Goal: Contribute content

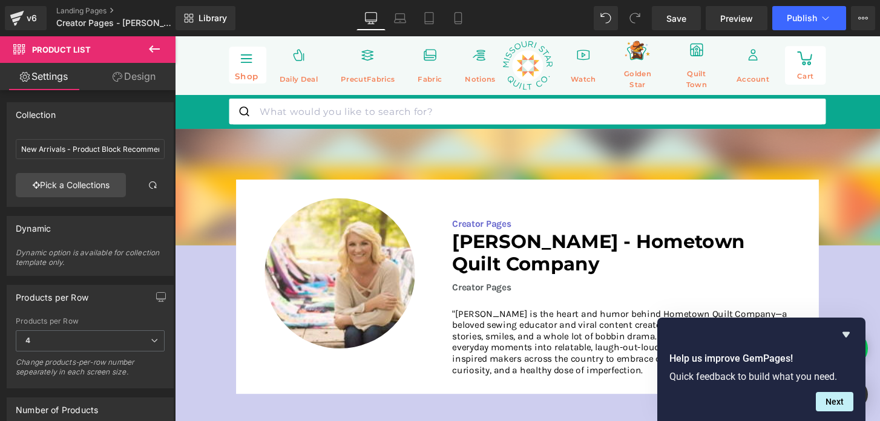
scroll to position [544, 0]
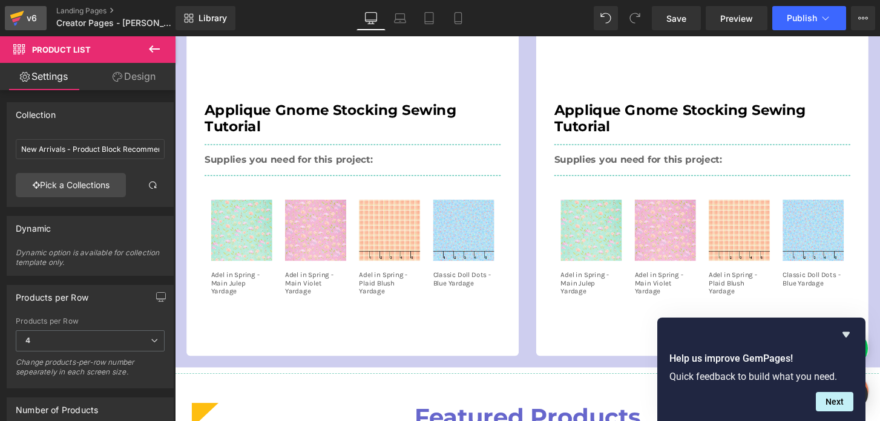
click at [22, 19] on icon at bounding box center [17, 18] width 15 height 30
click at [677, 22] on span "Save" at bounding box center [676, 18] width 20 height 13
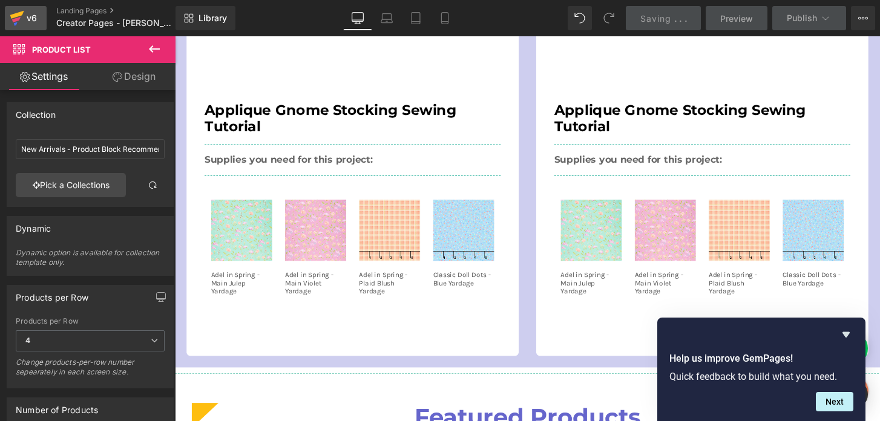
click at [36, 19] on div "v6" at bounding box center [31, 18] width 15 height 16
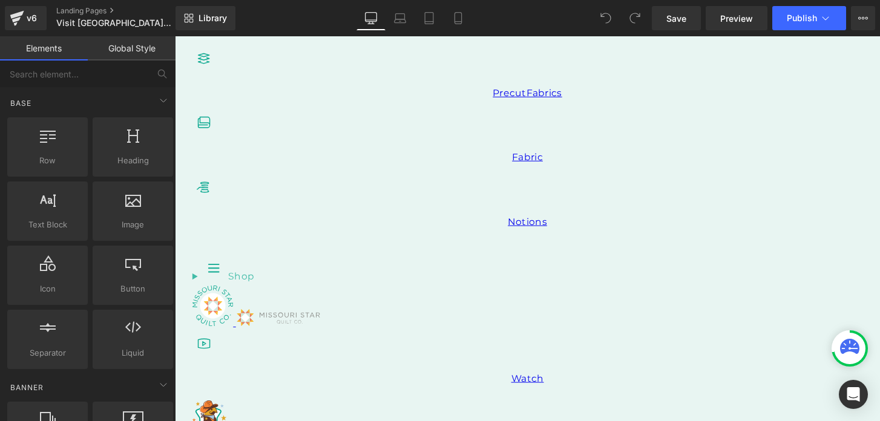
scroll to position [431, 0]
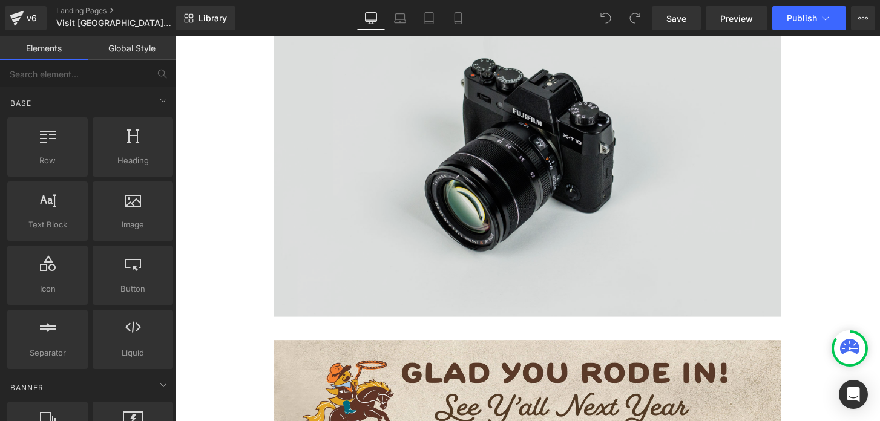
click at [390, 269] on img at bounding box center [541, 153] width 526 height 349
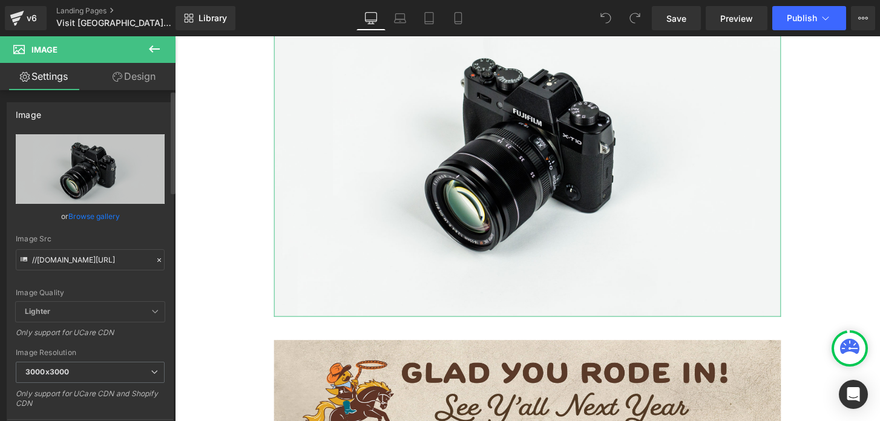
click at [105, 217] on link "Browse gallery" at bounding box center [93, 216] width 51 height 21
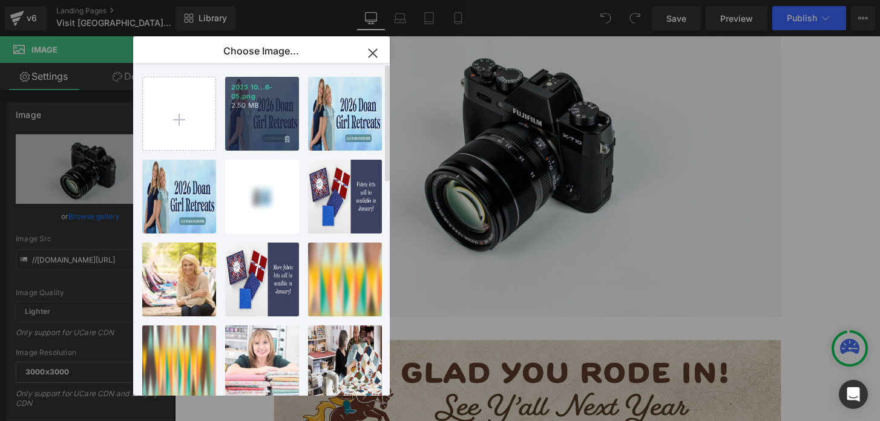
click at [249, 110] on p "2.50 MB" at bounding box center [262, 105] width 62 height 9
type input "https://ucarecdn.com/5a55be74-aa34-4215-9e4e-d9c41c0181c0/-/format/auto/-/previ…"
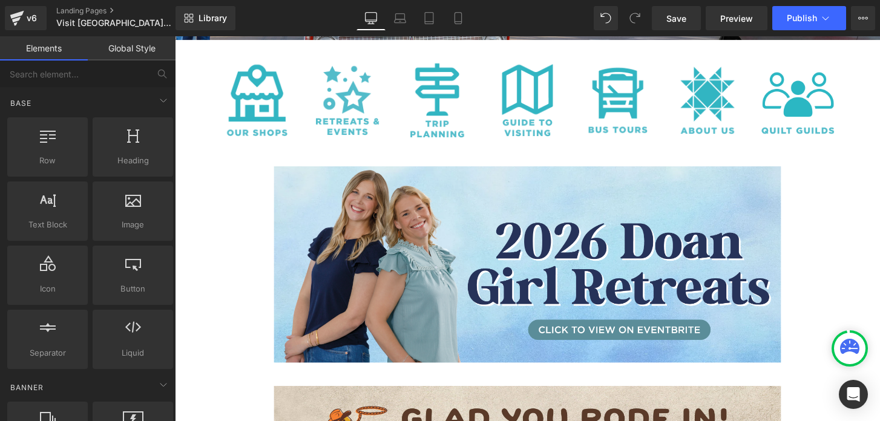
scroll to position [243, 0]
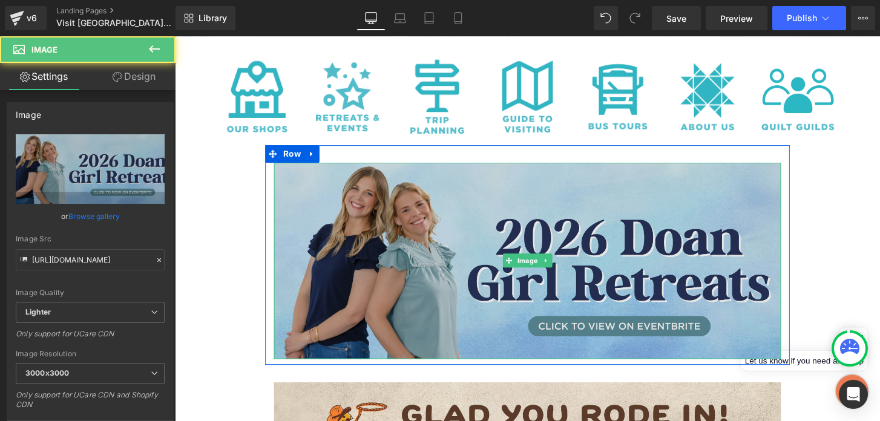
click at [416, 215] on img at bounding box center [541, 270] width 526 height 204
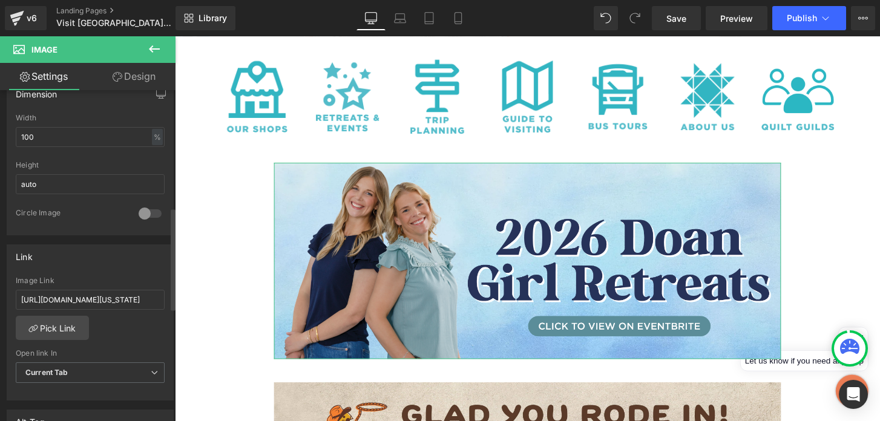
scroll to position [378, 0]
click at [683, 22] on span "Save" at bounding box center [676, 18] width 20 height 13
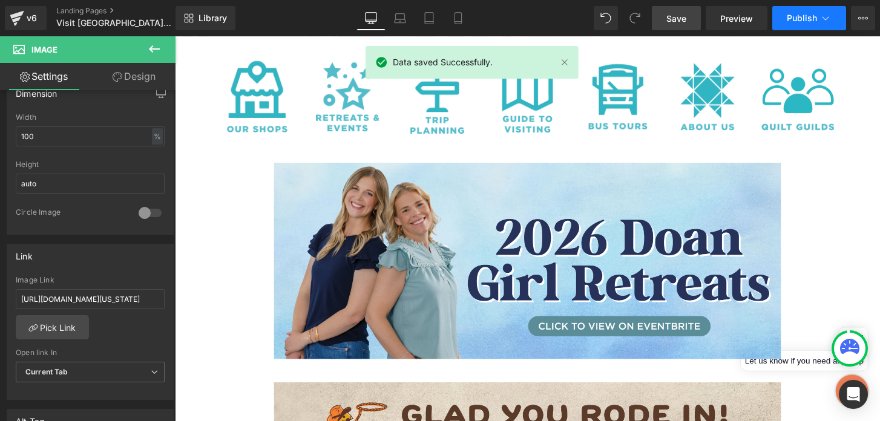
click at [793, 22] on span "Publish" at bounding box center [802, 18] width 30 height 10
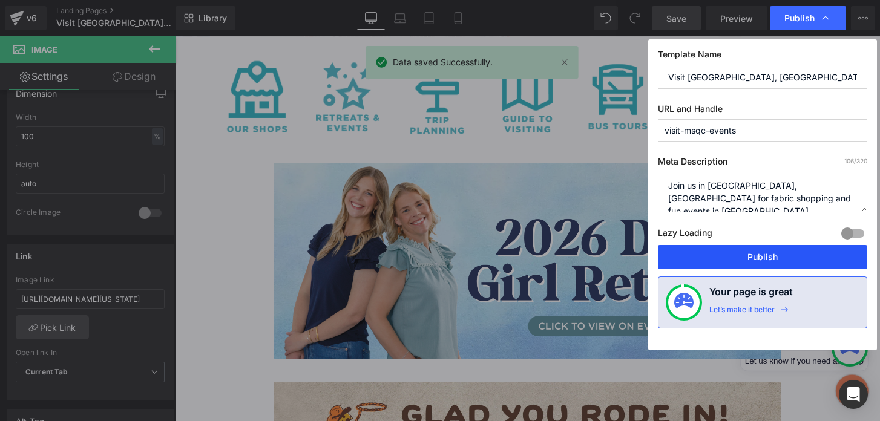
click at [739, 263] on button "Publish" at bounding box center [762, 257] width 209 height 24
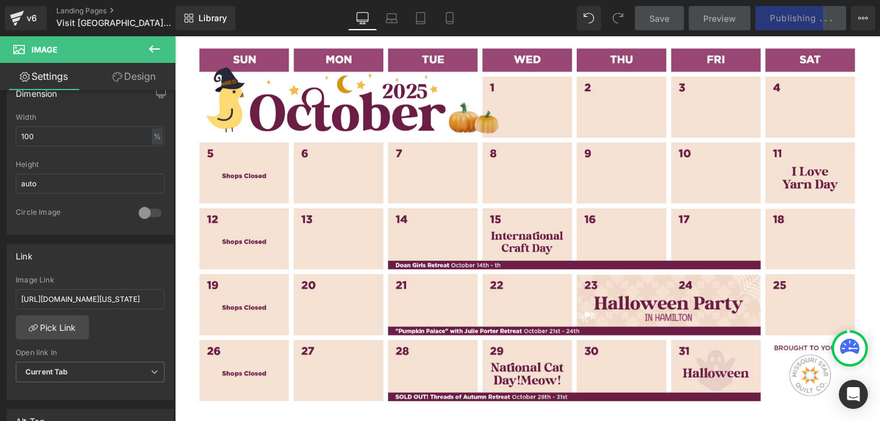
scroll to position [845, 0]
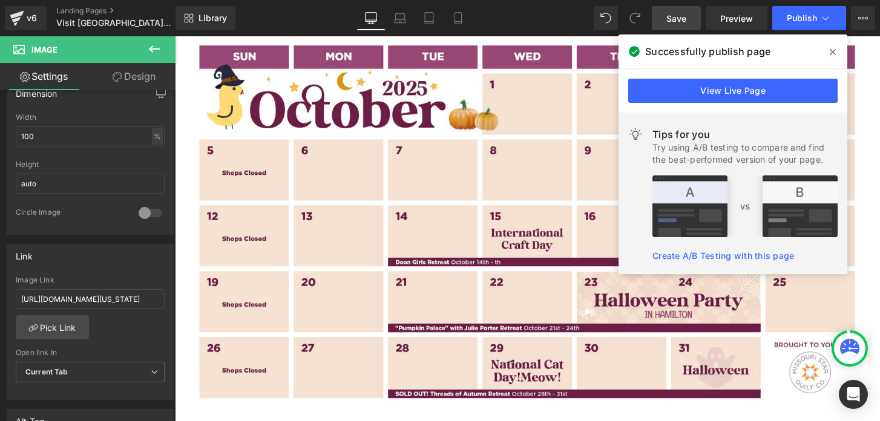
click at [830, 54] on icon at bounding box center [833, 52] width 6 height 6
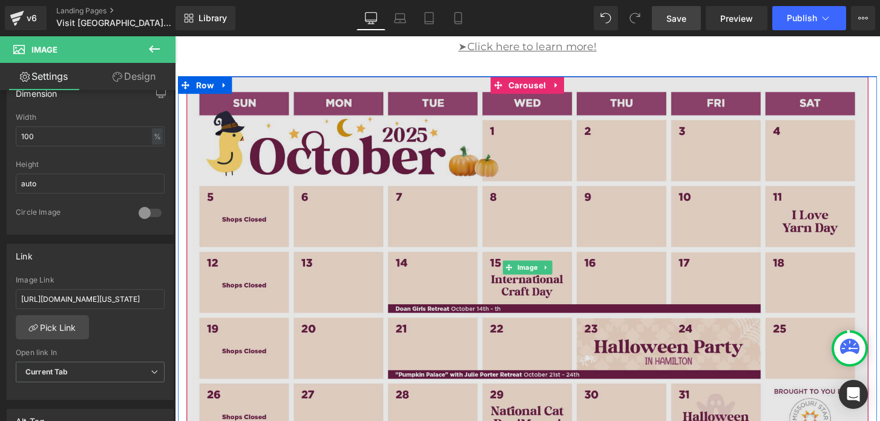
scroll to position [794, 0]
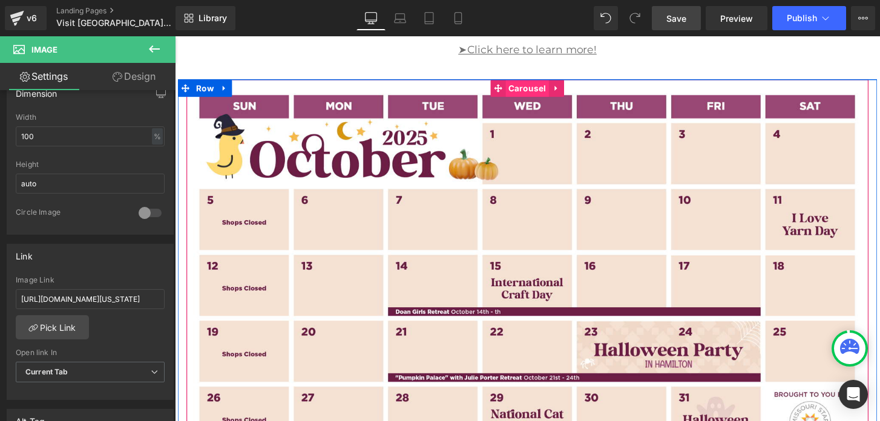
click at [544, 92] on span "Carousel" at bounding box center [541, 90] width 45 height 18
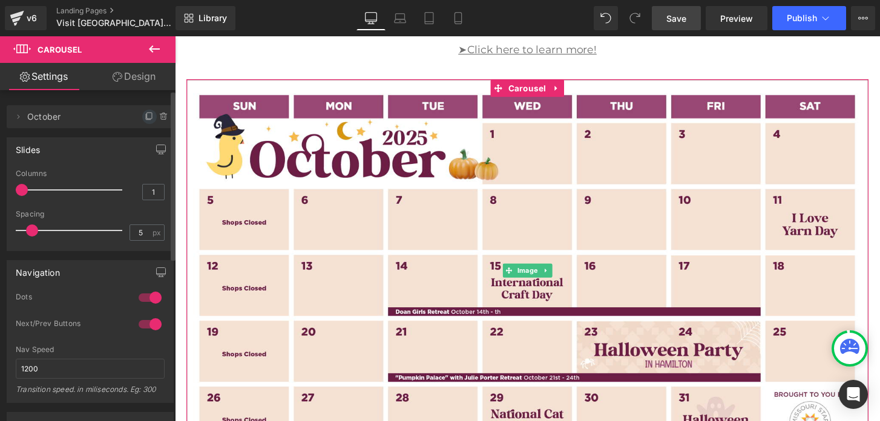
click at [147, 119] on icon at bounding box center [149, 116] width 5 height 6
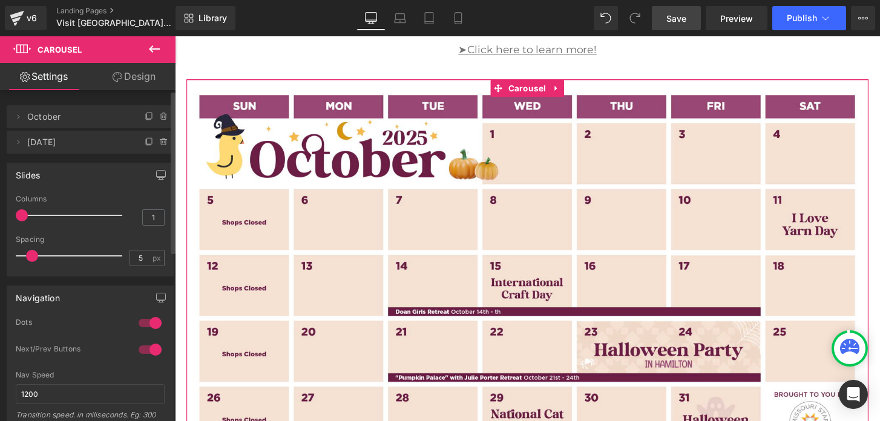
click at [102, 143] on span "October 2" at bounding box center [78, 142] width 102 height 23
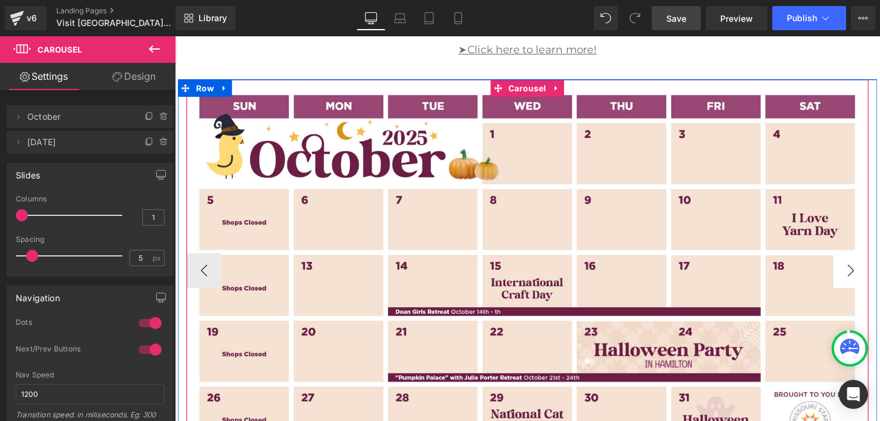
click at [876, 282] on button "›" at bounding box center [877, 279] width 36 height 36
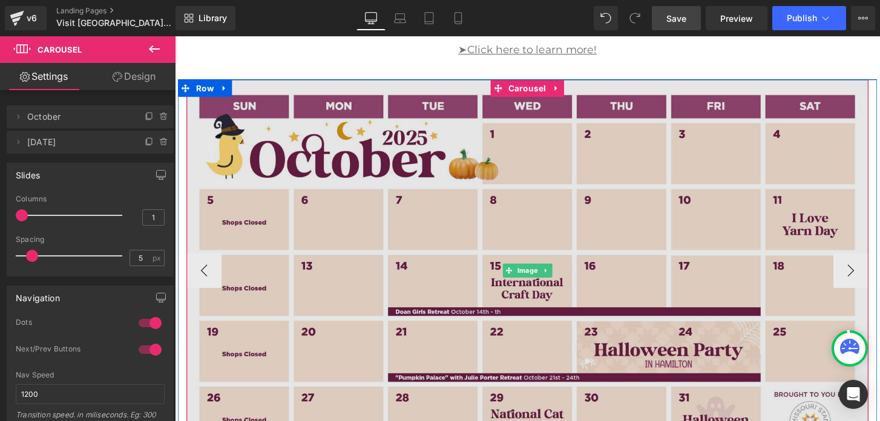
click at [645, 243] on img at bounding box center [541, 279] width 708 height 397
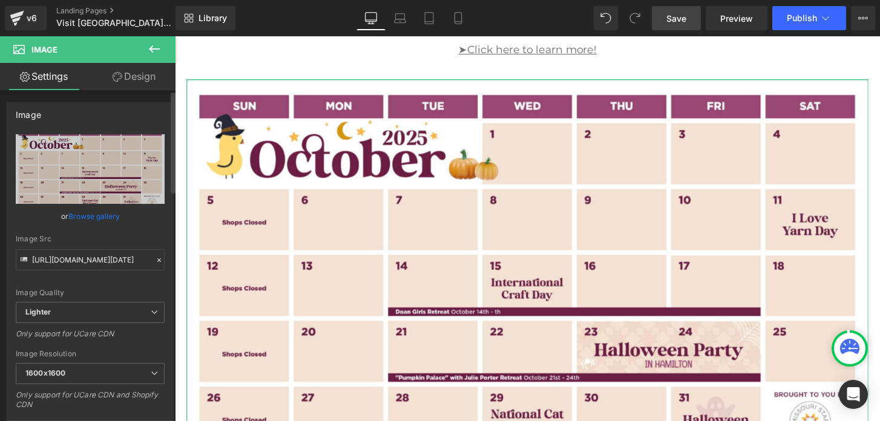
click at [98, 216] on link "Browse gallery" at bounding box center [93, 216] width 51 height 21
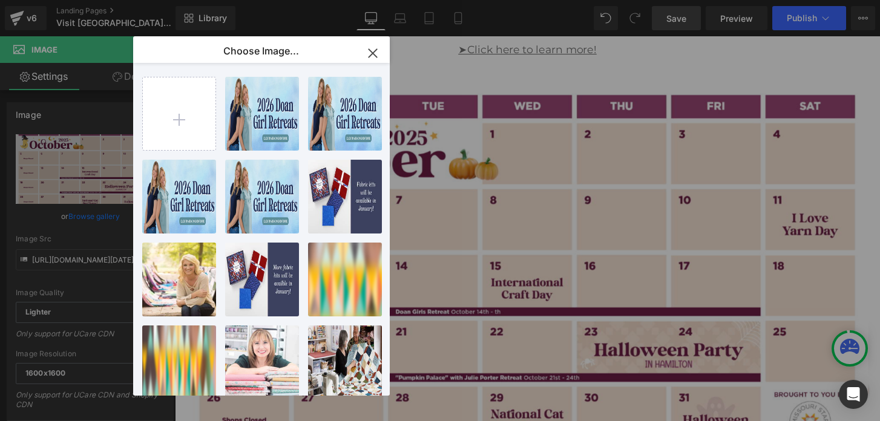
type input "C:\fakepath\MSQC-November2025-Calendar.jpg"
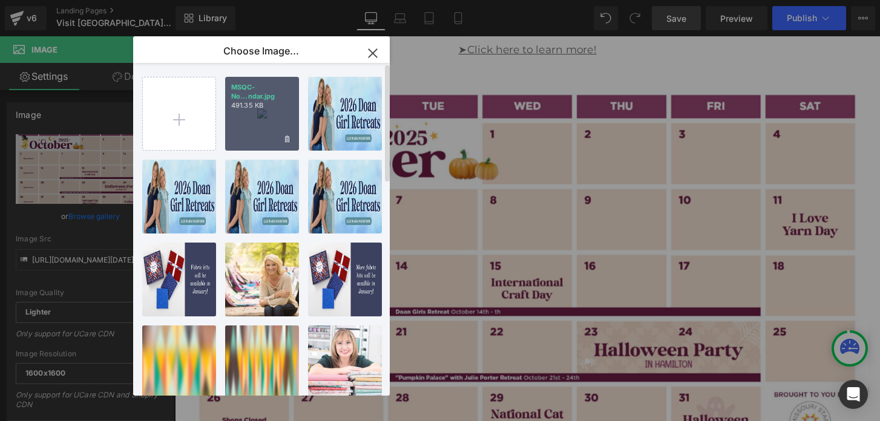
click at [249, 113] on div "MSQC-No...ndar.jpg 491.35 KB" at bounding box center [262, 114] width 74 height 74
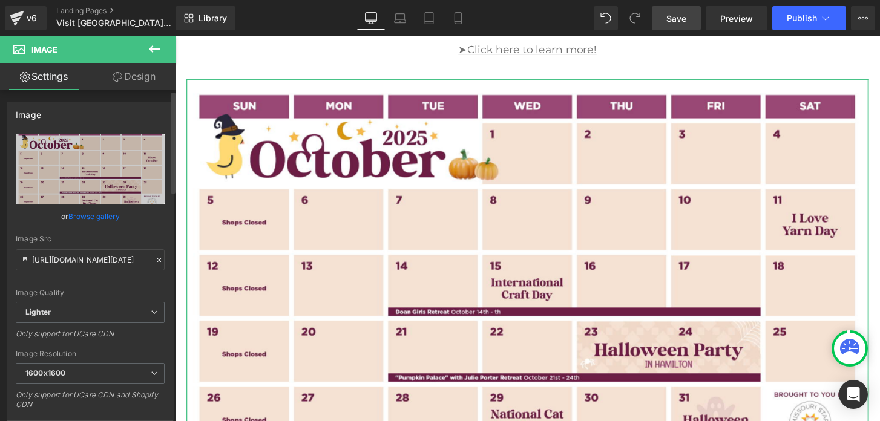
click at [100, 213] on link "Browse gallery" at bounding box center [93, 216] width 51 height 21
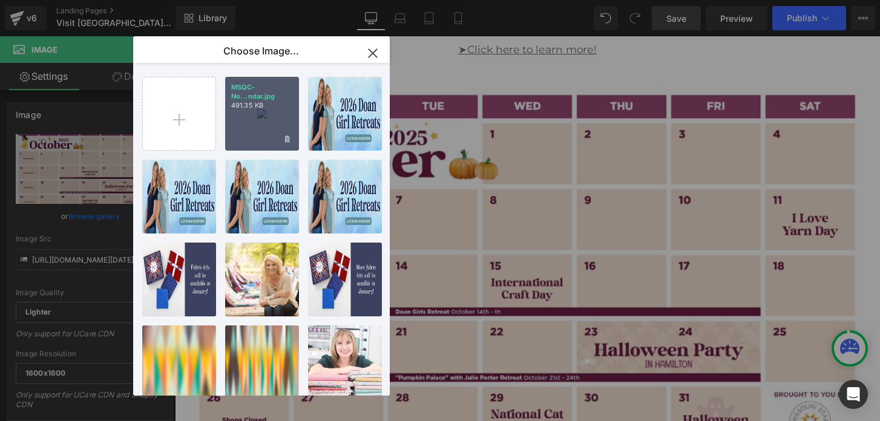
click at [267, 114] on div "MSQC-No...ndar.jpg 491.35 KB" at bounding box center [262, 114] width 74 height 74
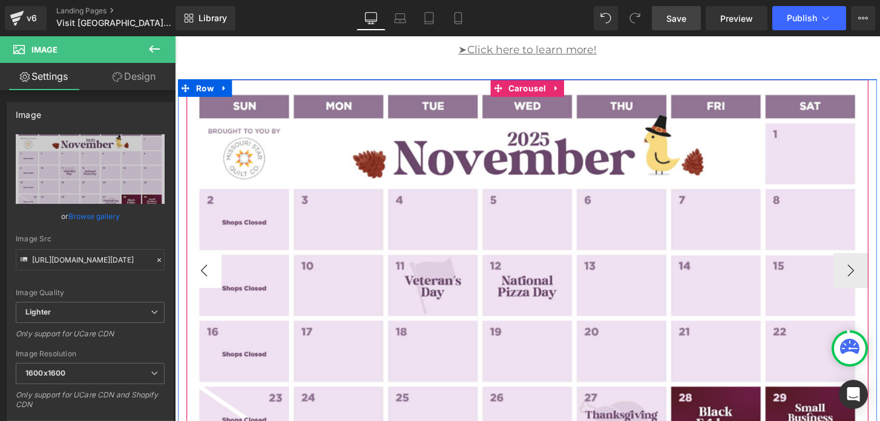
click at [216, 279] on button "‹" at bounding box center [205, 279] width 36 height 36
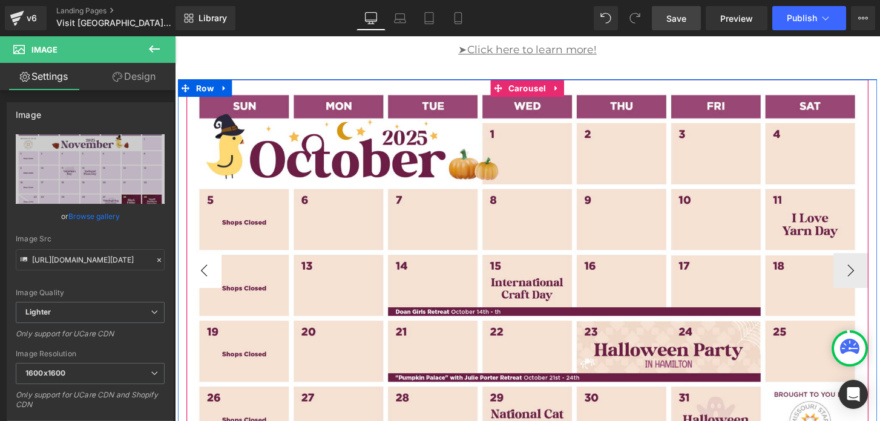
type input "https://ucarecdn.com/c5c94231-4fd0-401d-97c3-9253fdc885dc/-/format/auto/-/previ…"
click at [877, 278] on button "›" at bounding box center [877, 279] width 36 height 36
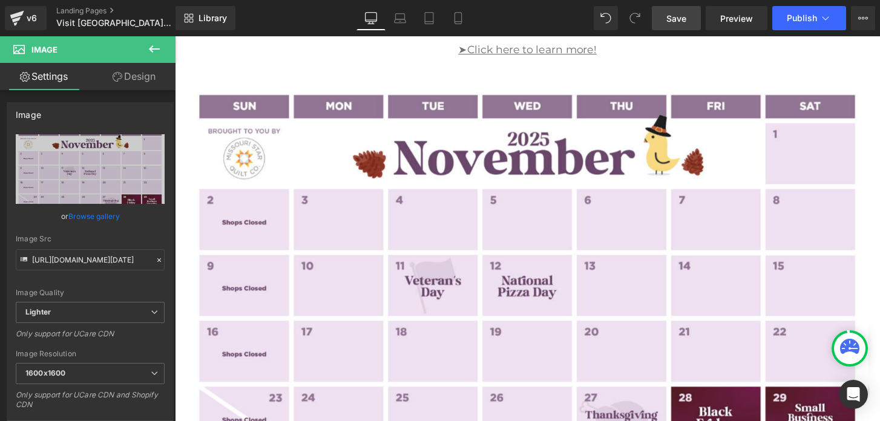
click at [679, 30] on div "Library Desktop Desktop Laptop Tablet Mobile Save Preview Publish Scheduled Vie…" at bounding box center [527, 18] width 704 height 36
click at [679, 29] on link "Save" at bounding box center [676, 18] width 49 height 24
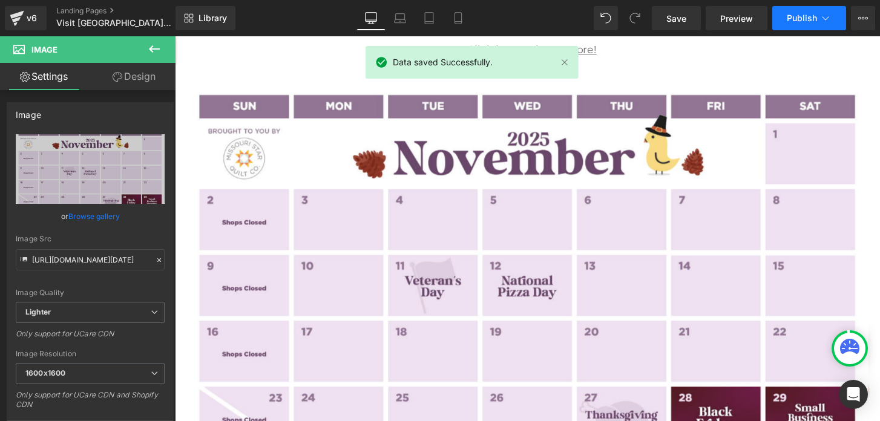
click at [791, 19] on span "Publish" at bounding box center [802, 18] width 30 height 10
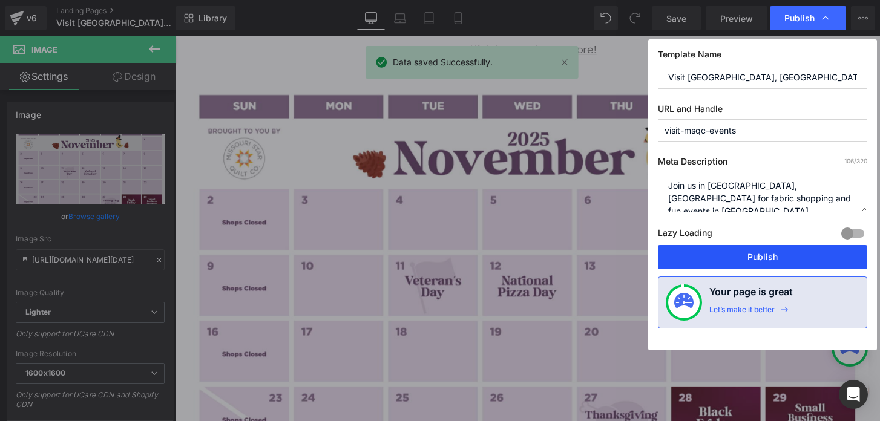
click at [730, 252] on button "Publish" at bounding box center [762, 257] width 209 height 24
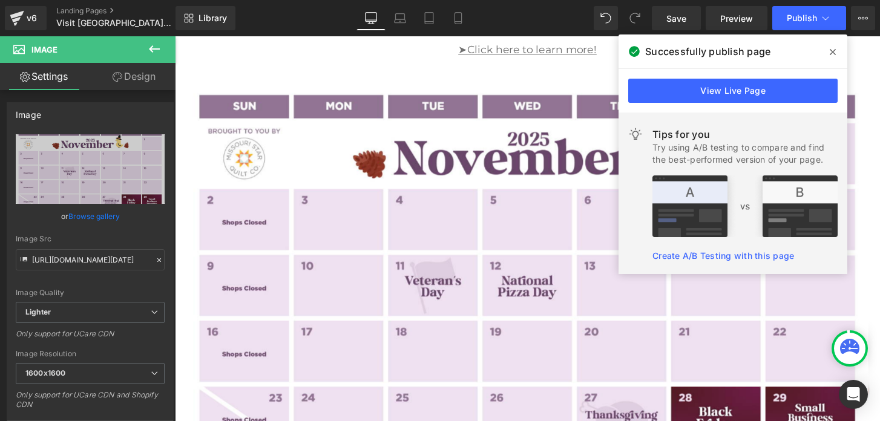
click at [834, 50] on icon at bounding box center [833, 52] width 6 height 6
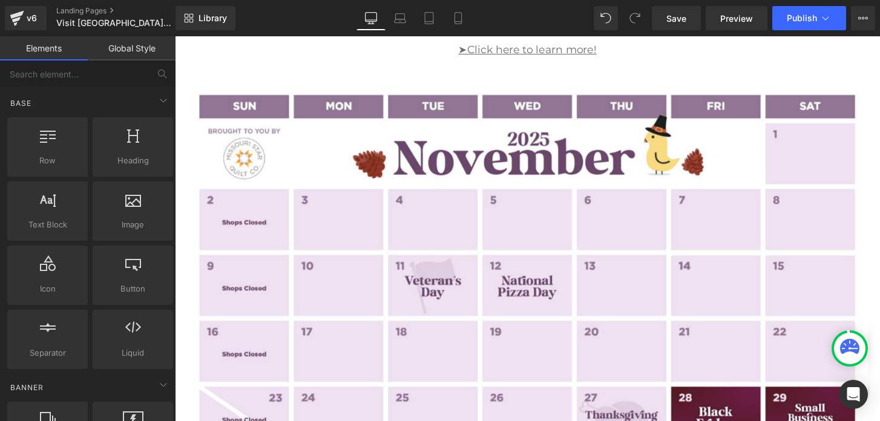
click at [824, 15] on icon at bounding box center [825, 18] width 12 height 12
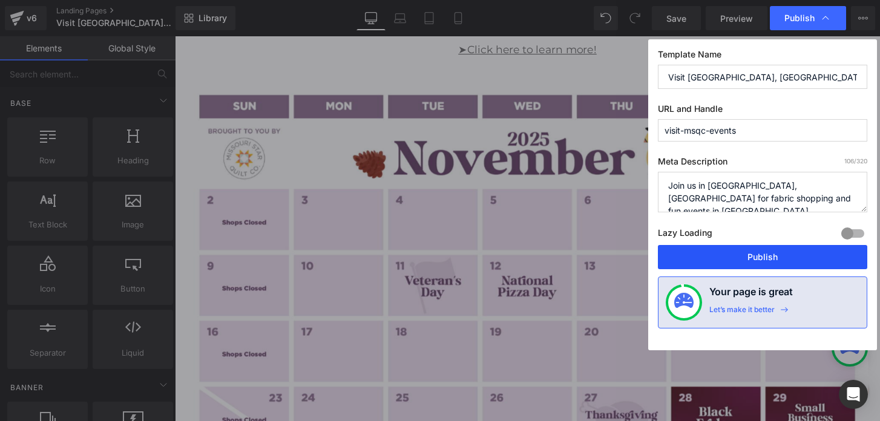
click at [755, 246] on button "Publish" at bounding box center [762, 257] width 209 height 24
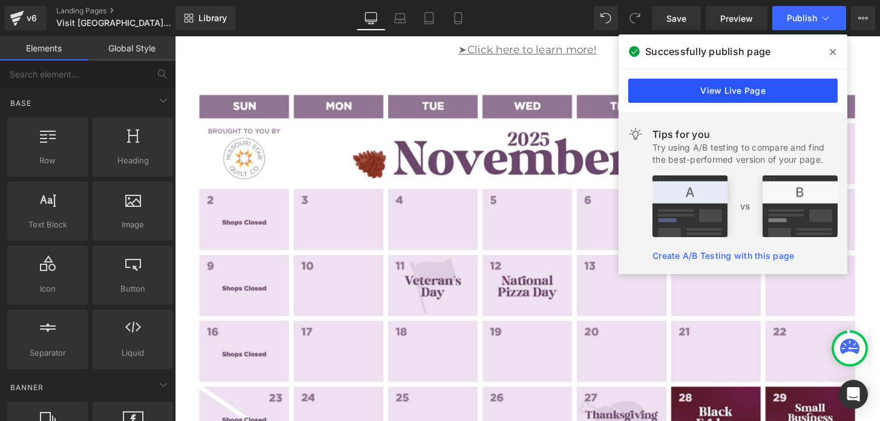
click at [756, 94] on link "View Live Page" at bounding box center [732, 91] width 209 height 24
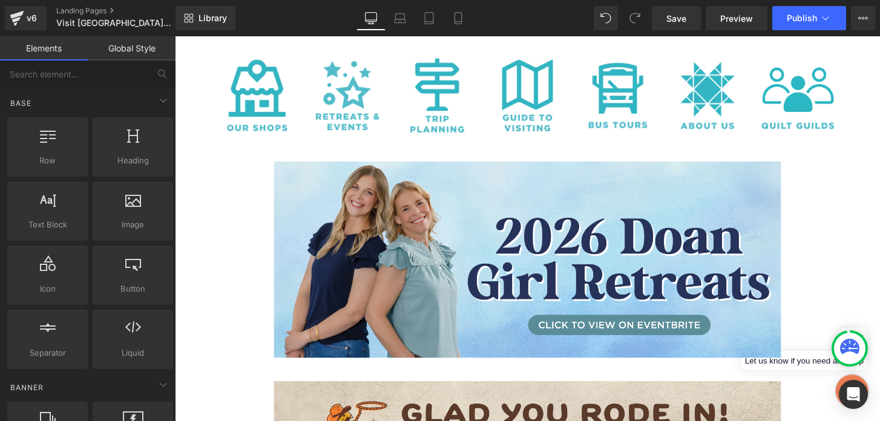
scroll to position [254, 0]
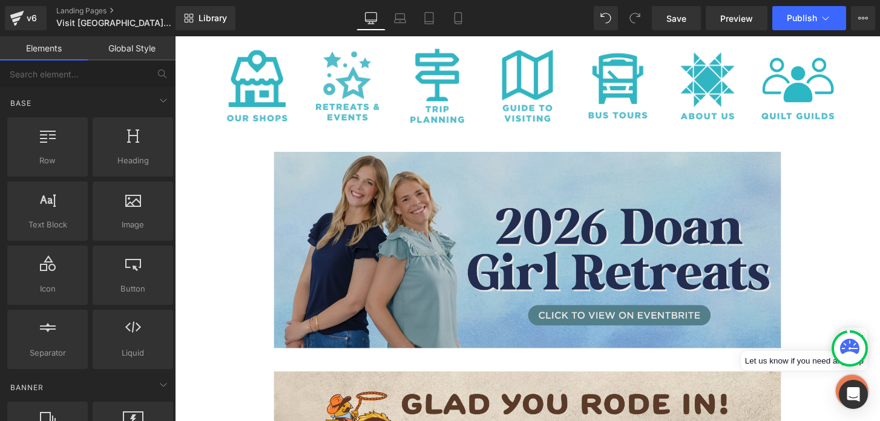
click at [332, 215] on img at bounding box center [541, 258] width 526 height 204
